Goal: Task Accomplishment & Management: Use online tool/utility

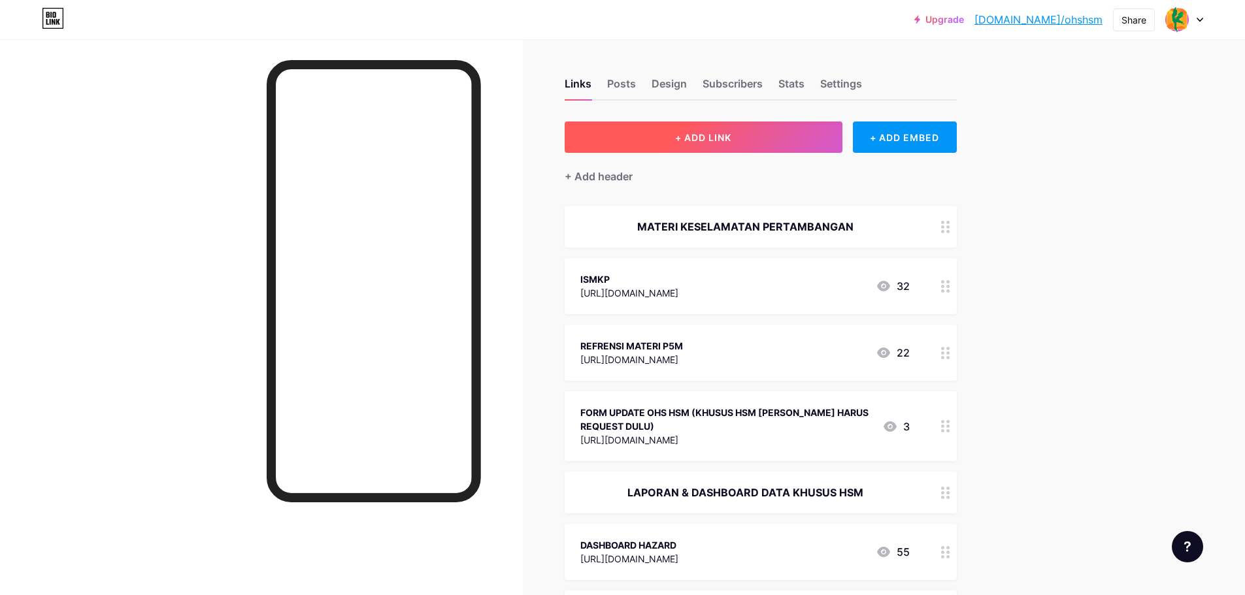
click at [789, 141] on button "+ ADD LINK" at bounding box center [704, 137] width 278 height 31
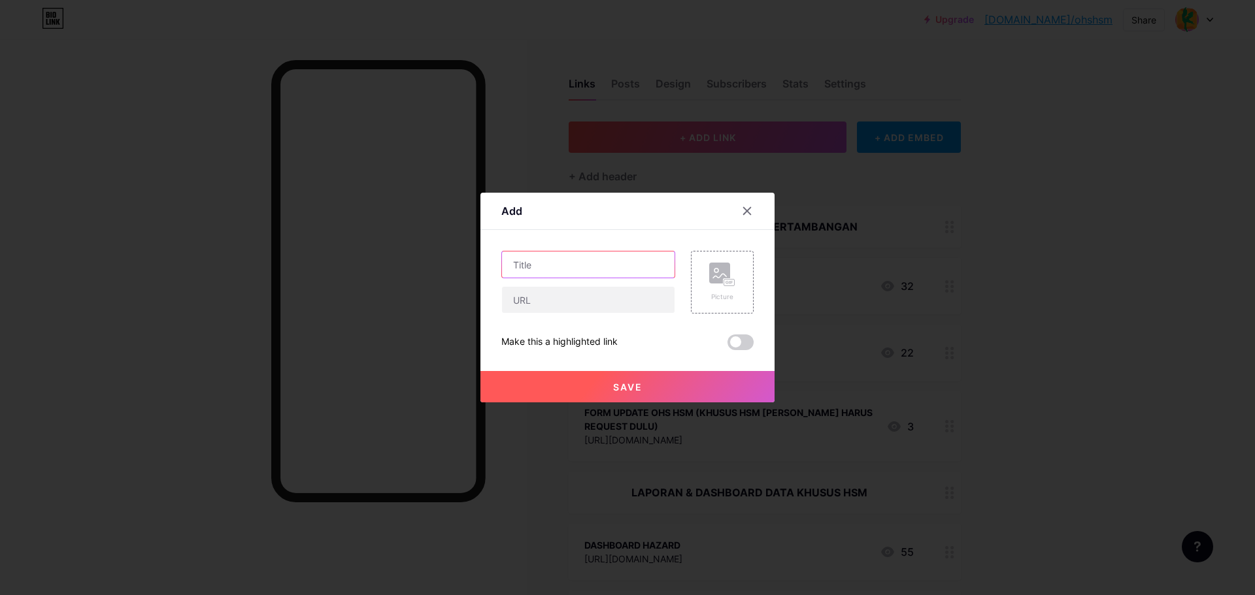
click at [545, 265] on input "text" at bounding box center [588, 265] width 173 height 26
type input "FORM P2H LV"
click at [542, 299] on input "text" at bounding box center [588, 300] width 173 height 26
paste input "[URL][DOMAIN_NAME]"
type input "[URL][DOMAIN_NAME]"
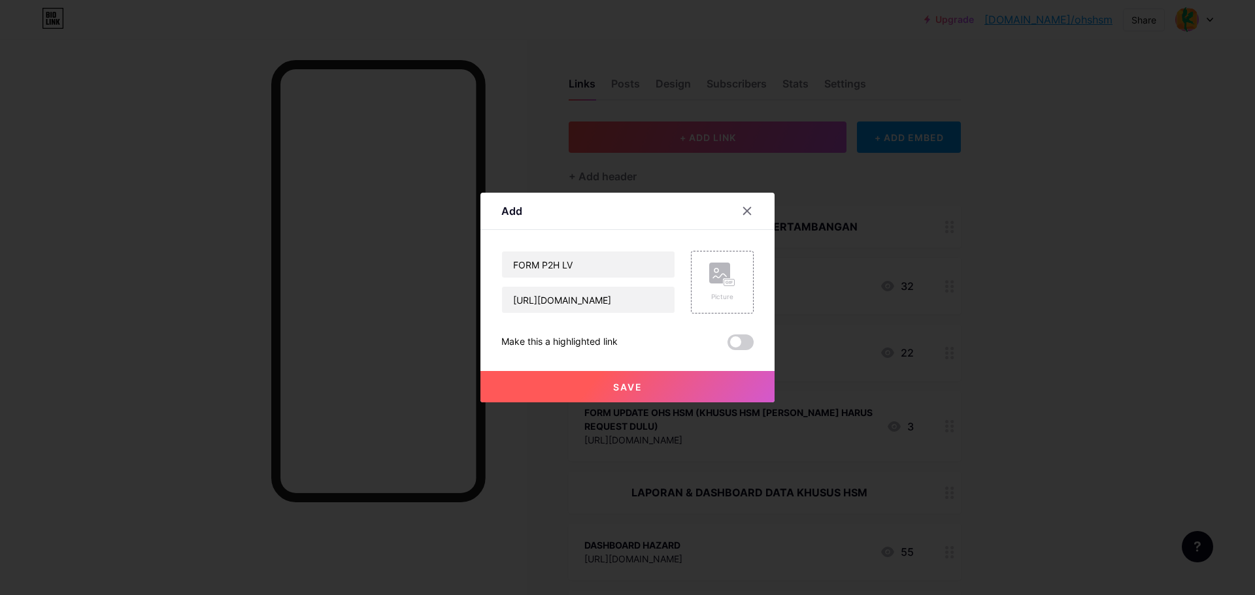
click at [737, 336] on span at bounding box center [741, 343] width 26 height 16
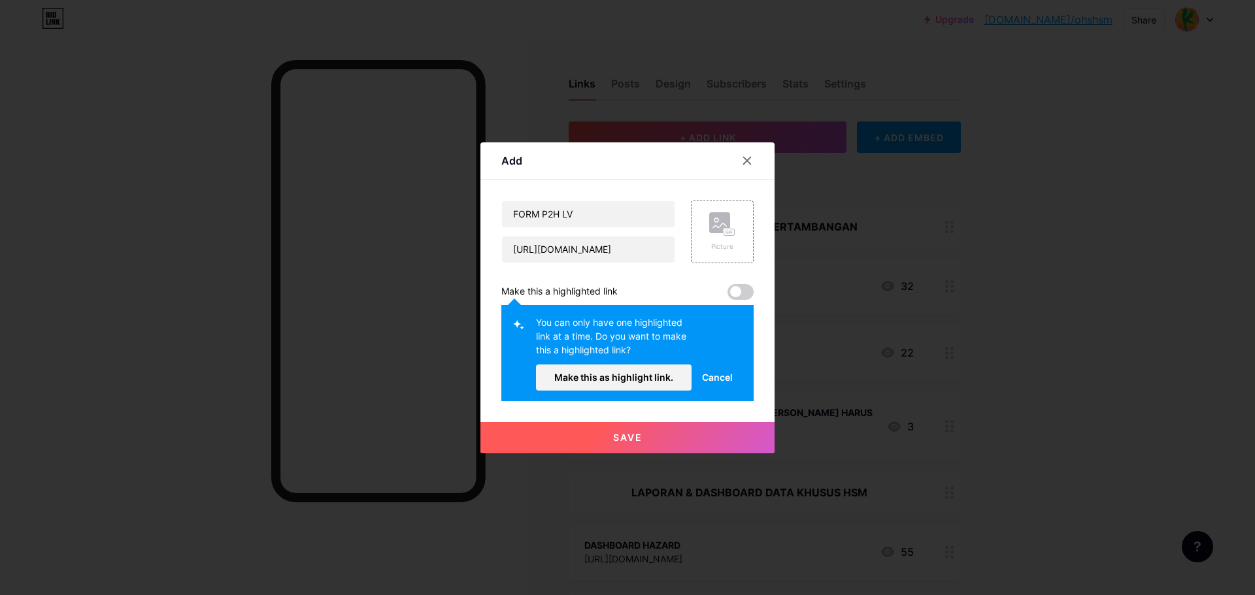
click at [722, 376] on span "Cancel" at bounding box center [717, 378] width 31 height 14
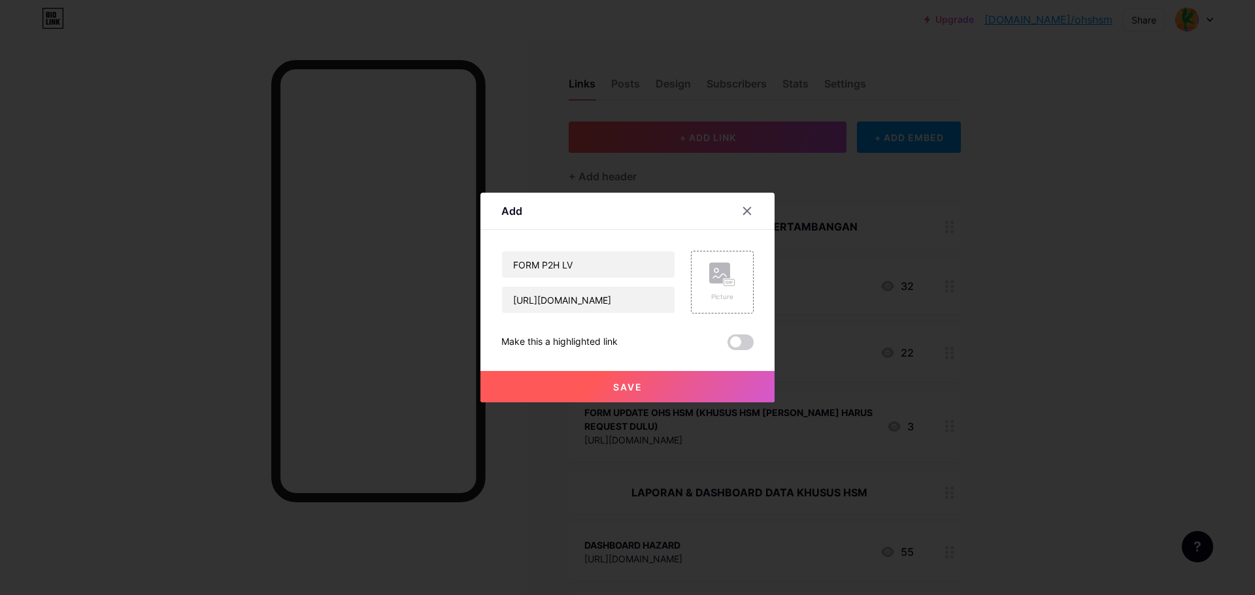
click at [636, 382] on span "Save" at bounding box center [627, 387] width 29 height 11
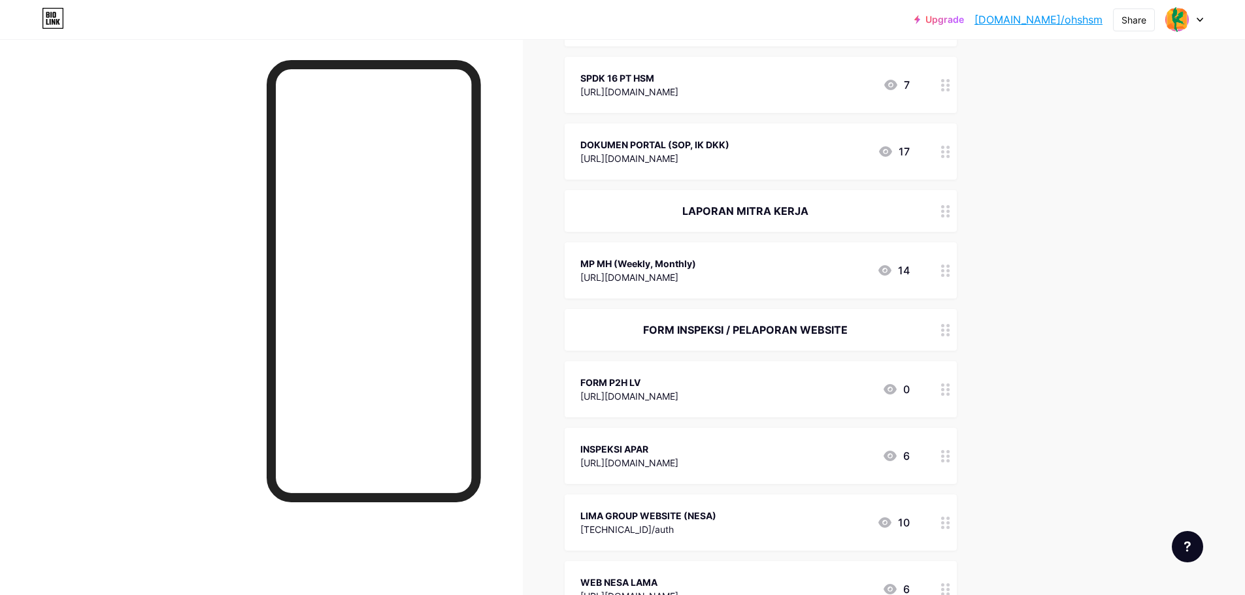
scroll to position [1111, 0]
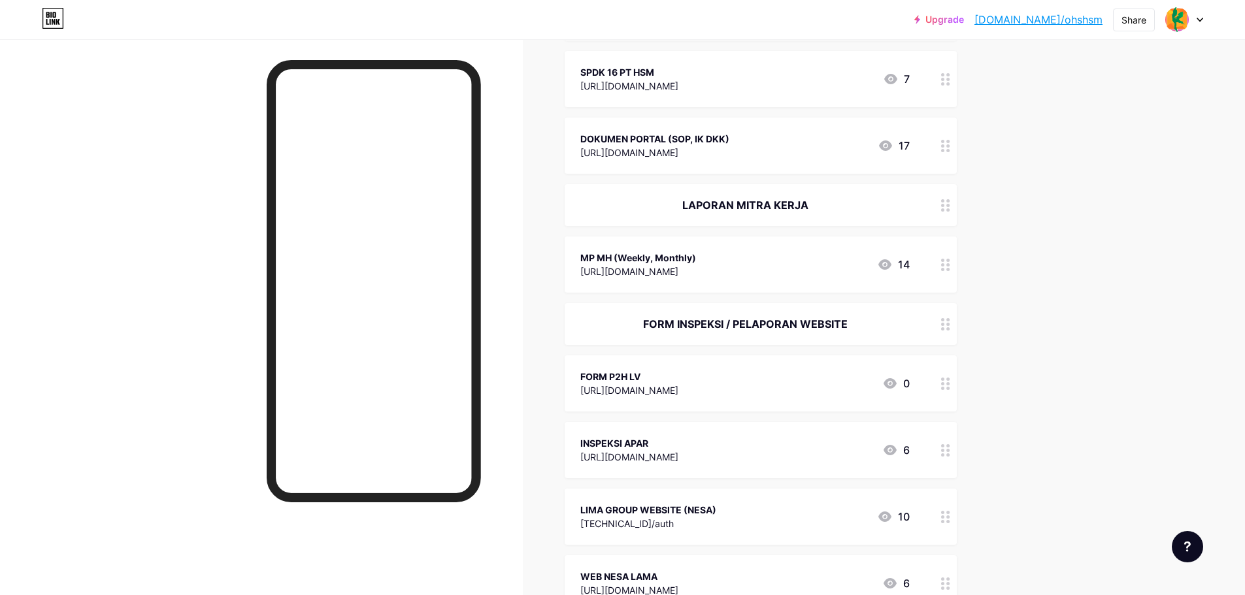
click at [1026, 457] on div "Upgrade [DOMAIN_NAME]/ohshsm... [DOMAIN_NAME]/ohshsm Share Switch accounts NESA…" at bounding box center [622, 11] width 1245 height 2245
click at [1030, 327] on div "Upgrade [DOMAIN_NAME]/ohshsm... [DOMAIN_NAME]/ohshsm Share Switch accounts NESA…" at bounding box center [622, 11] width 1245 height 2245
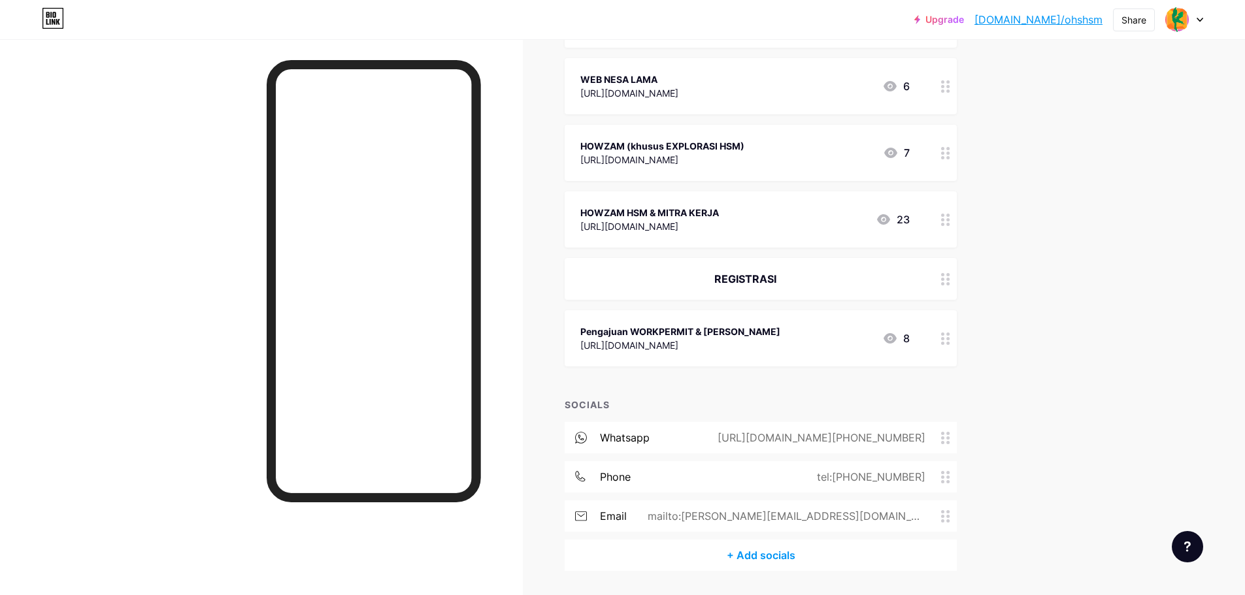
scroll to position [1649, 0]
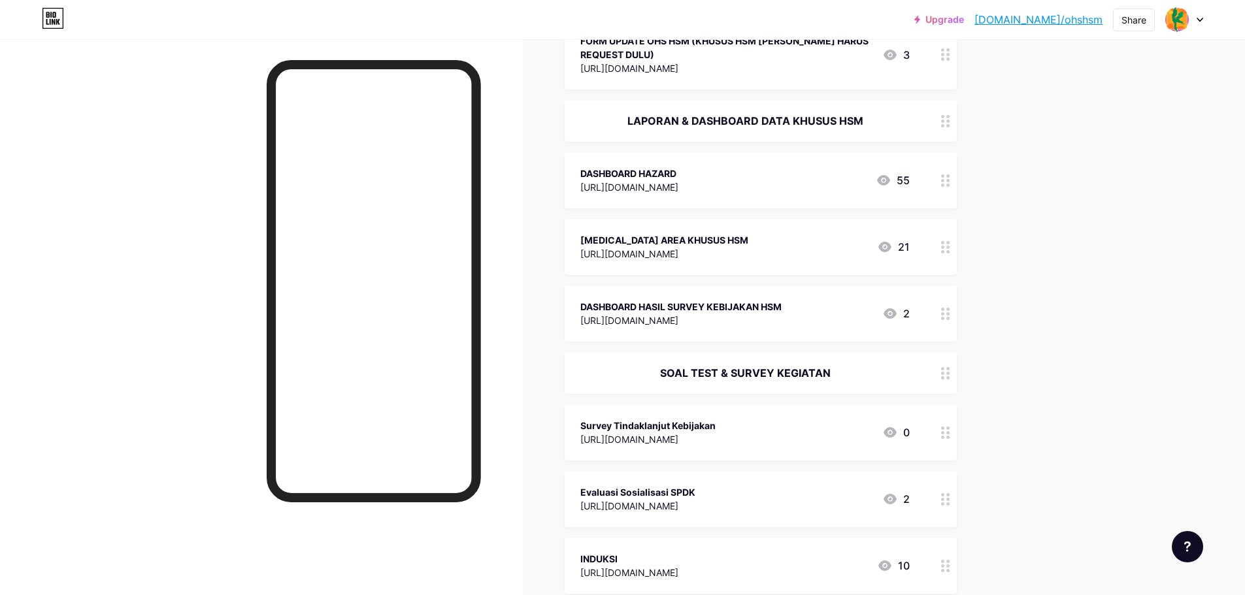
scroll to position [458, 0]
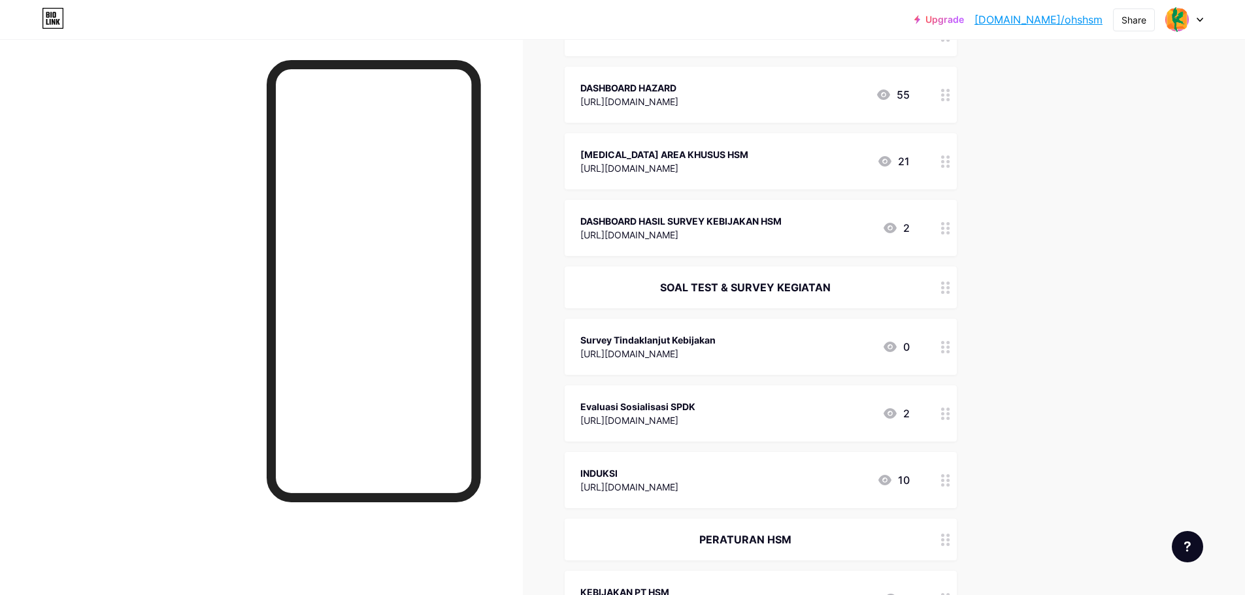
click at [964, 24] on link "Upgrade" at bounding box center [939, 19] width 50 height 10
